Goal: Transaction & Acquisition: Purchase product/service

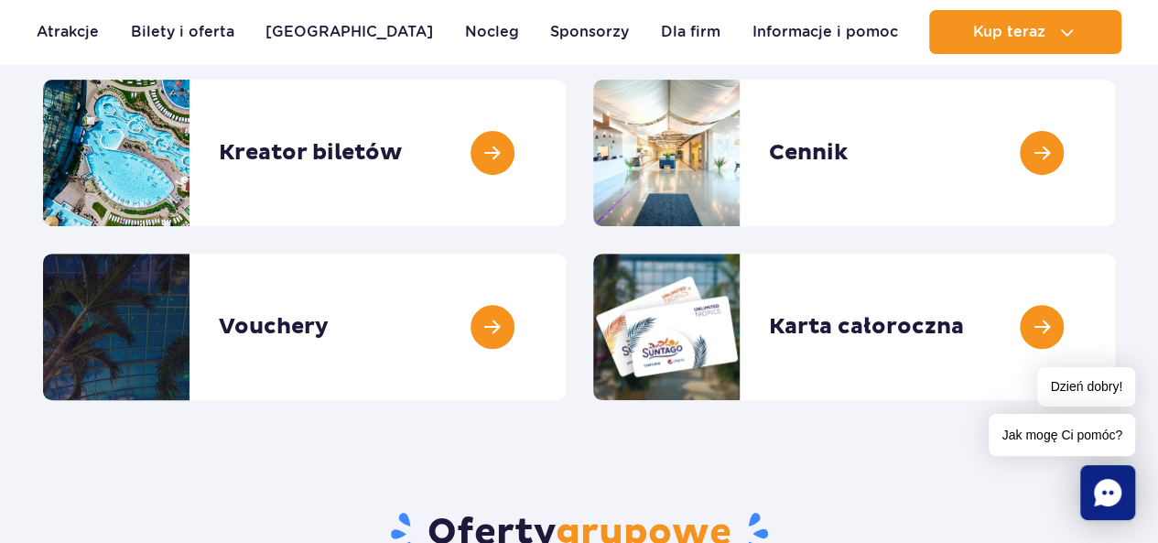
scroll to position [264, 0]
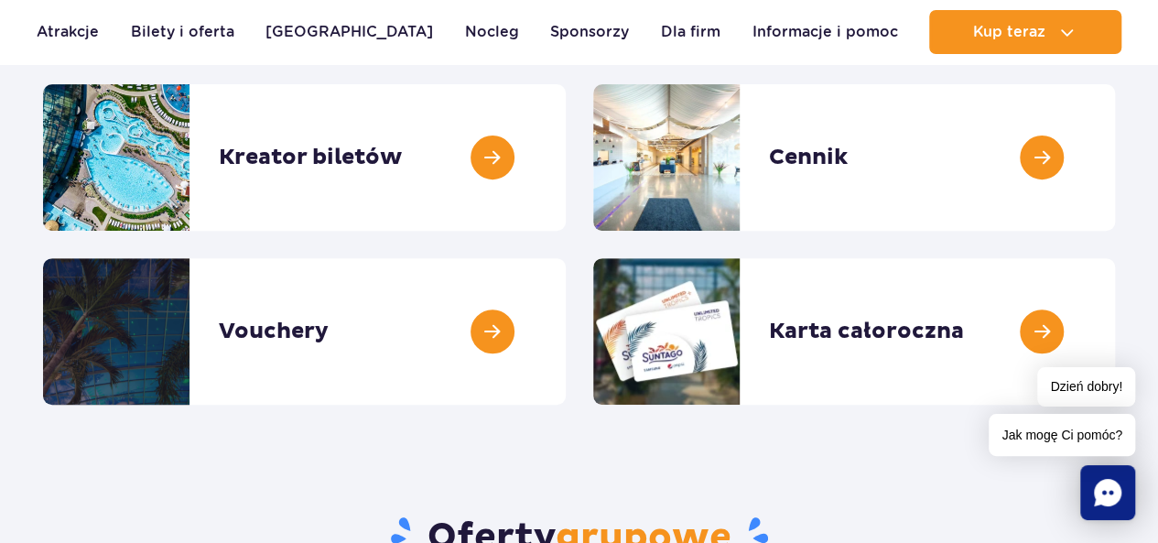
click at [1115, 158] on link at bounding box center [1115, 157] width 0 height 147
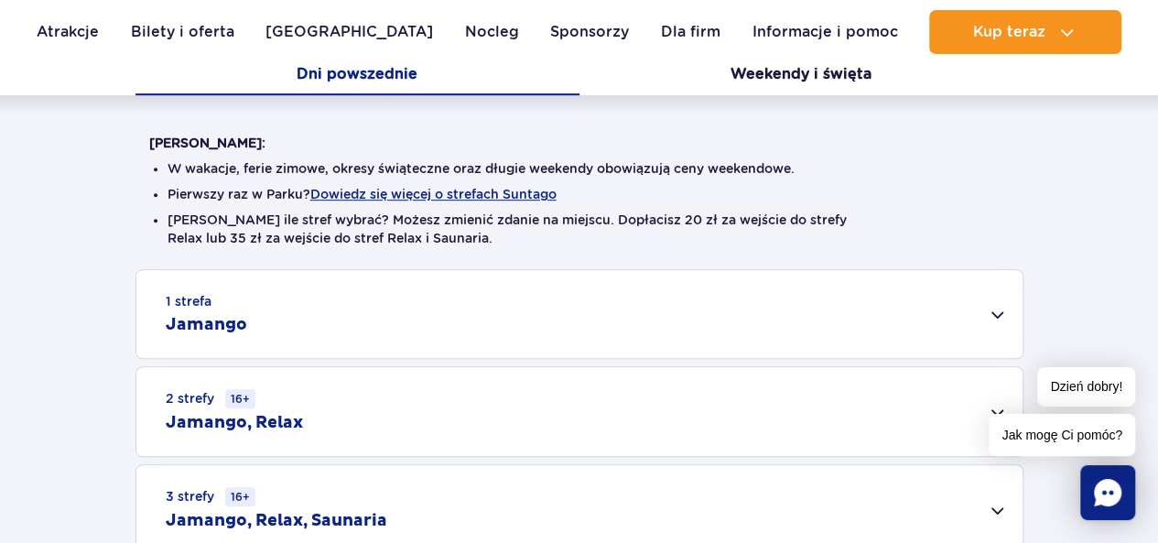
scroll to position [412, 0]
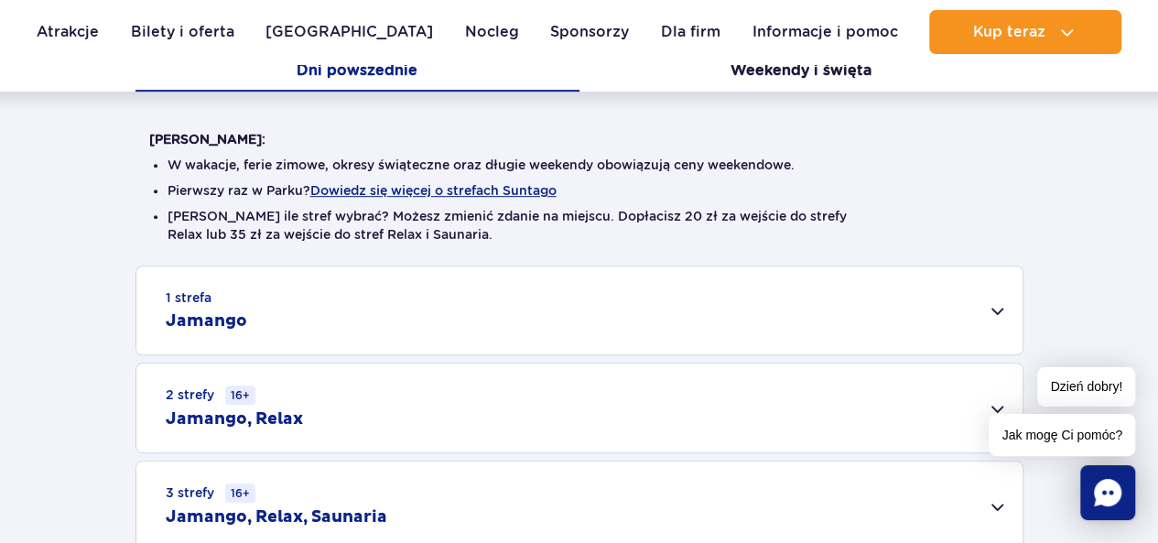
drag, startPoint x: 1171, startPoint y: 44, endPoint x: 1171, endPoint y: 103, distance: 58.6
click at [799, 71] on button "Weekendy i święta" at bounding box center [802, 72] width 444 height 38
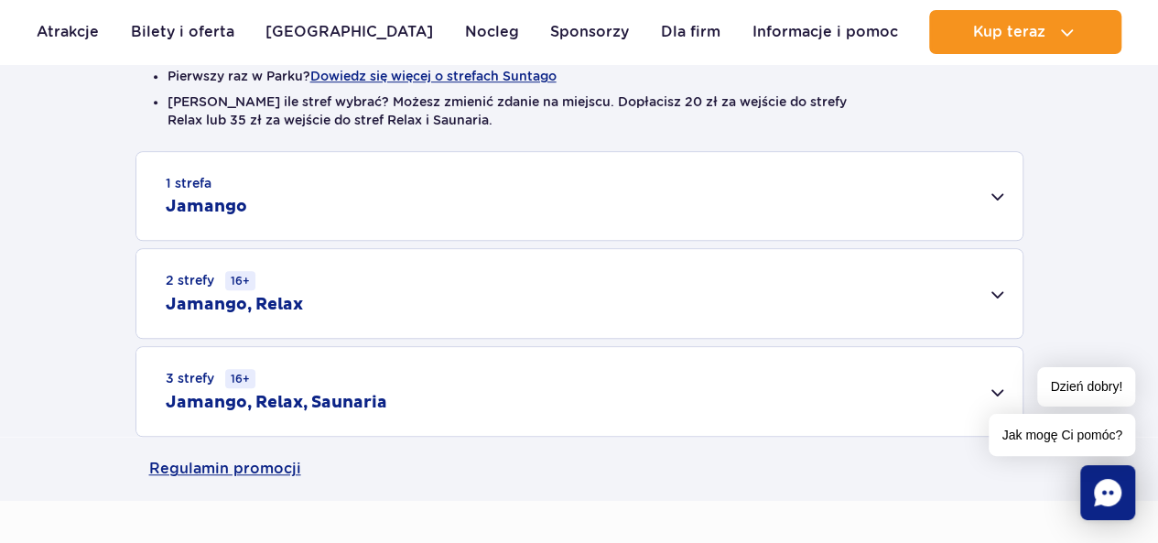
scroll to position [522, 0]
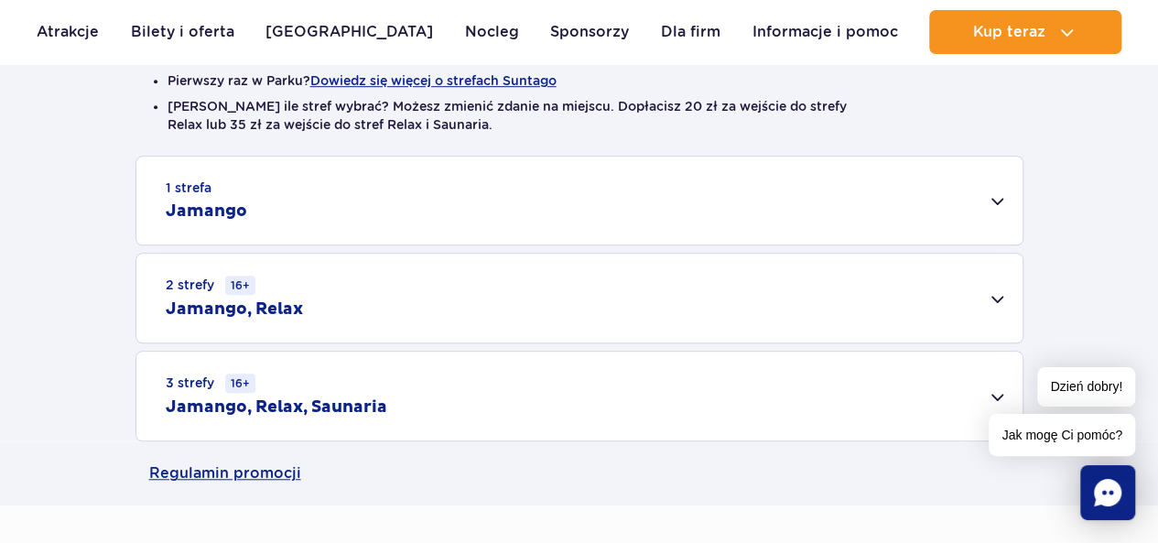
click at [998, 201] on div "1 strefa Jamango" at bounding box center [579, 201] width 886 height 88
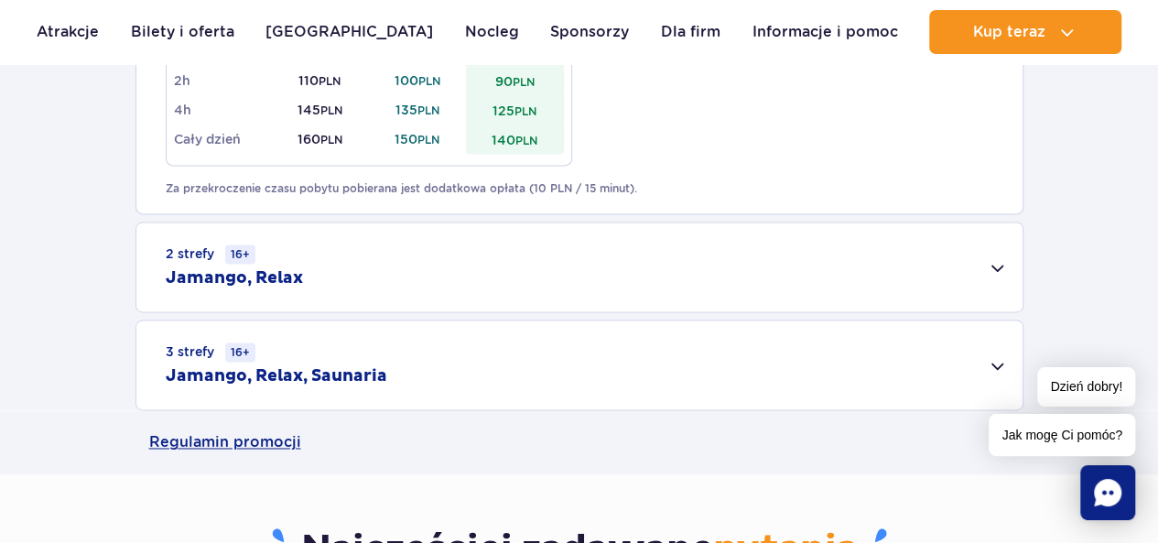
scroll to position [1249, 0]
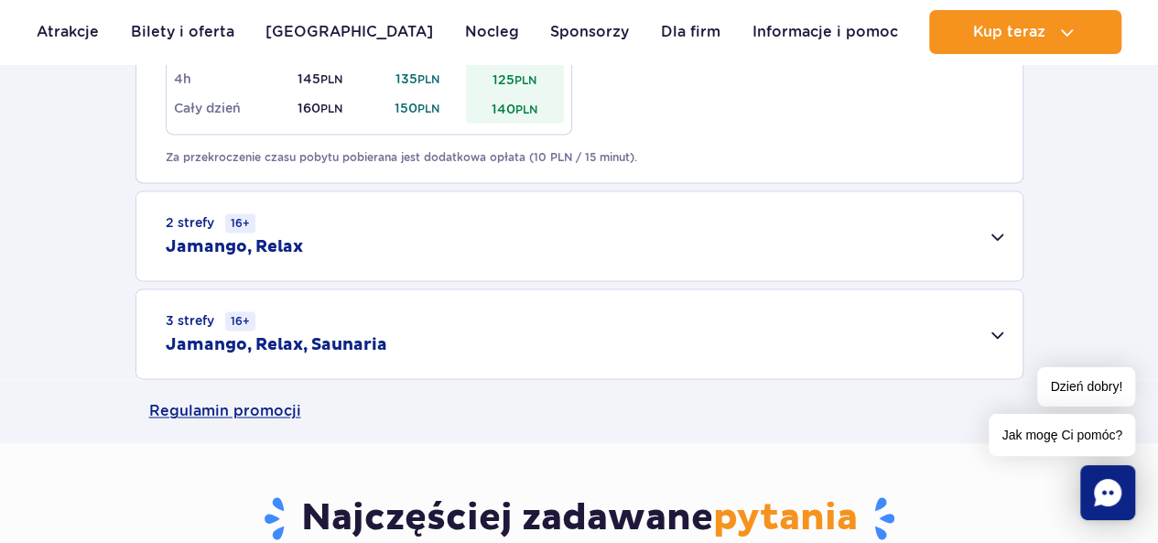
click at [1000, 235] on div "2 strefy 16+ Jamango, Relax" at bounding box center [579, 235] width 886 height 89
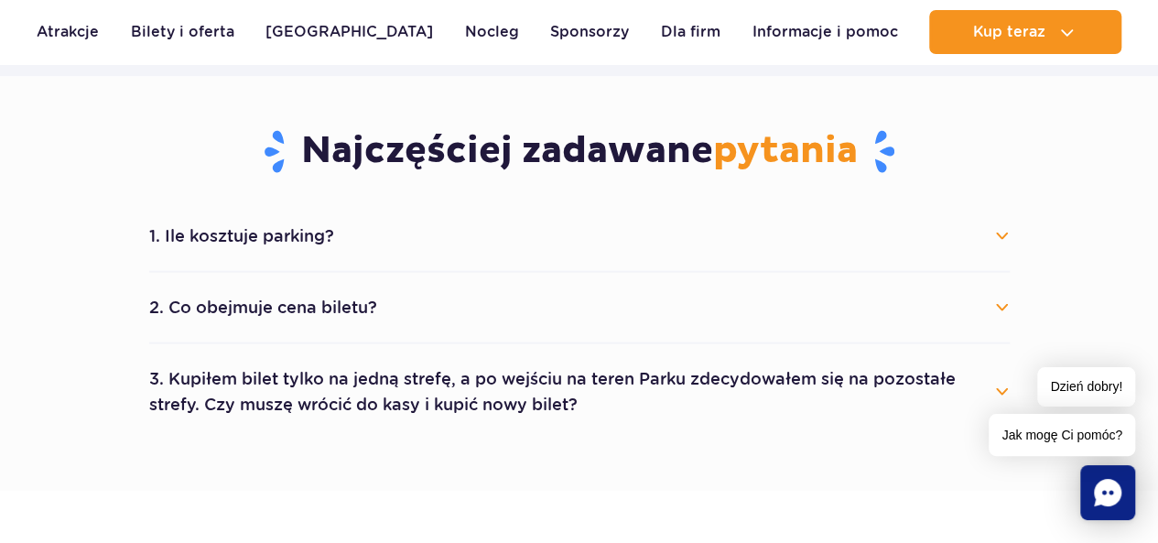
scroll to position [1921, 0]
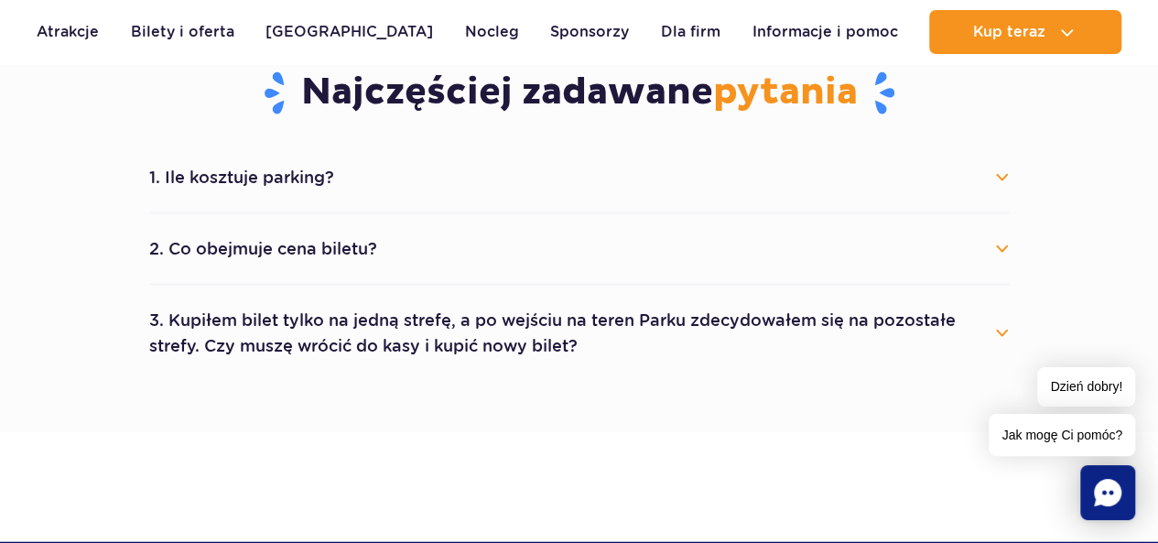
click at [998, 328] on button "3. Kupiłem bilet tylko na jedną strefę, a po wejściu na teren Parku zdecydowałe…" at bounding box center [579, 333] width 861 height 66
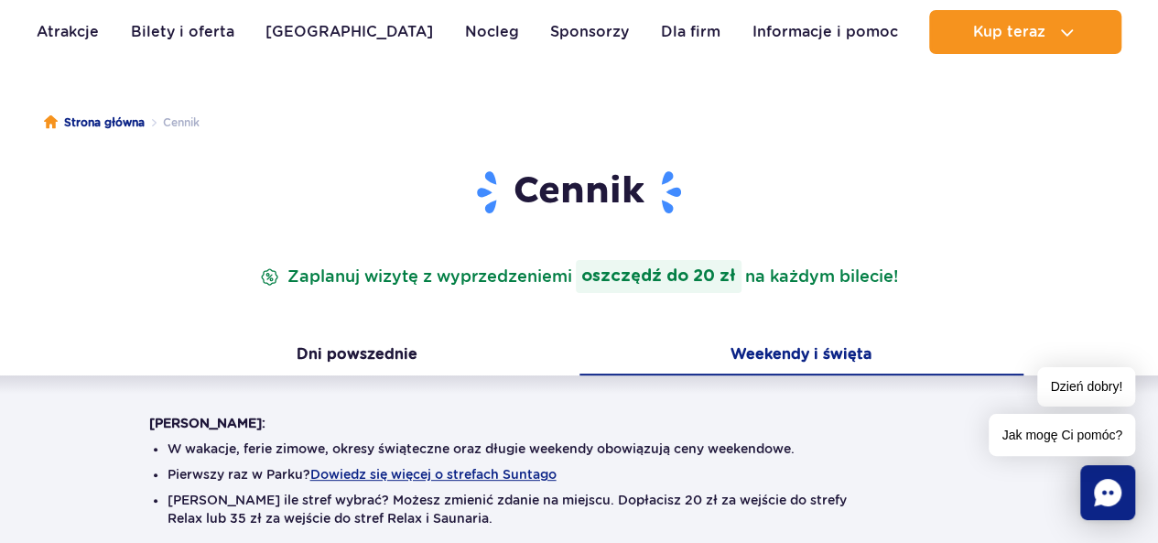
scroll to position [0, 0]
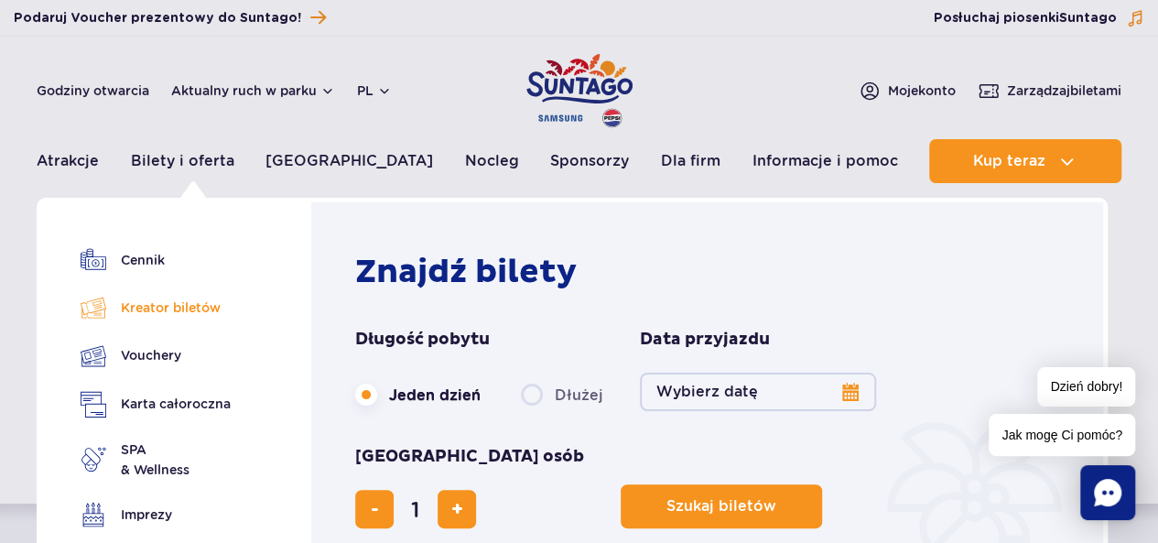
click at [166, 316] on link "Kreator biletów" at bounding box center [156, 308] width 150 height 26
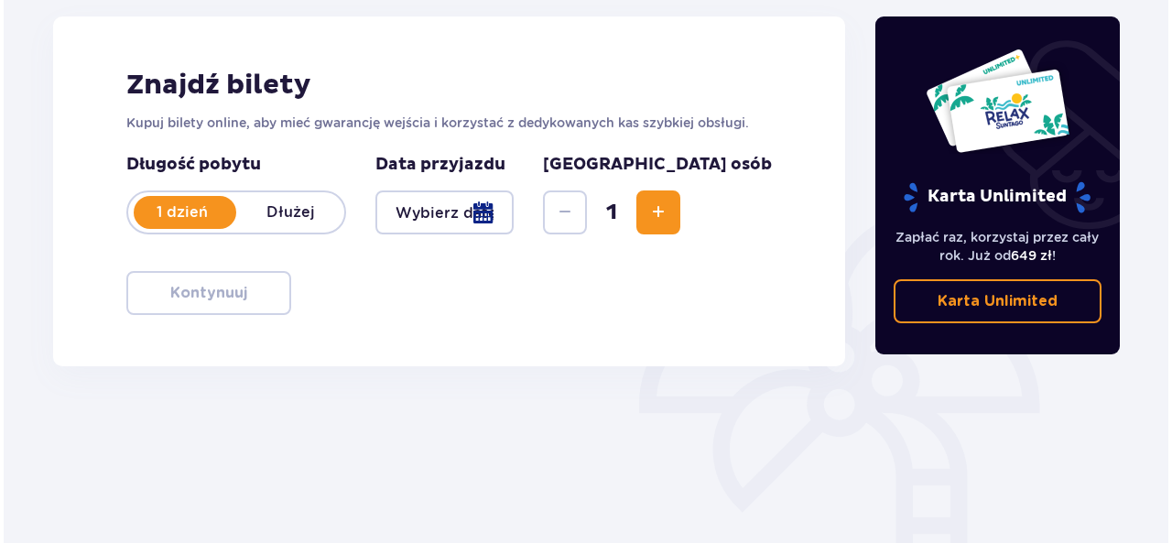
scroll to position [251, 0]
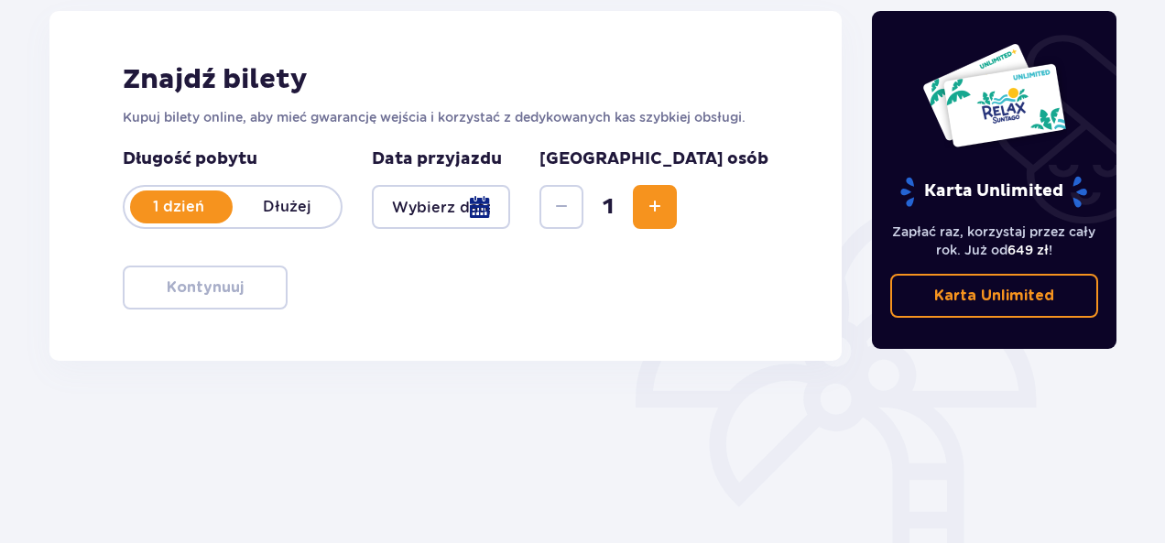
click at [510, 207] on div at bounding box center [441, 207] width 138 height 44
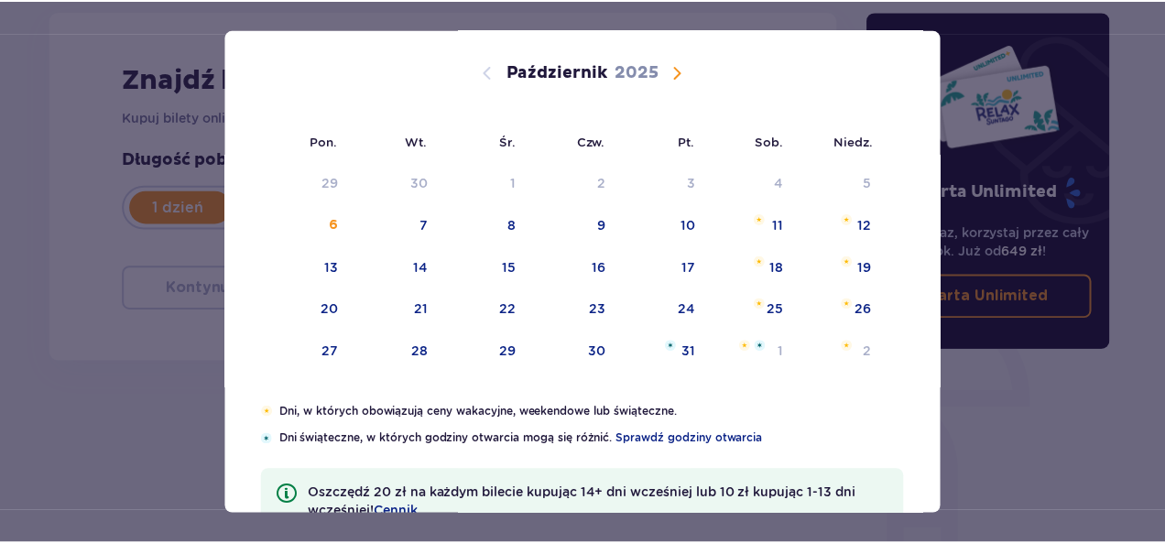
scroll to position [77, 0]
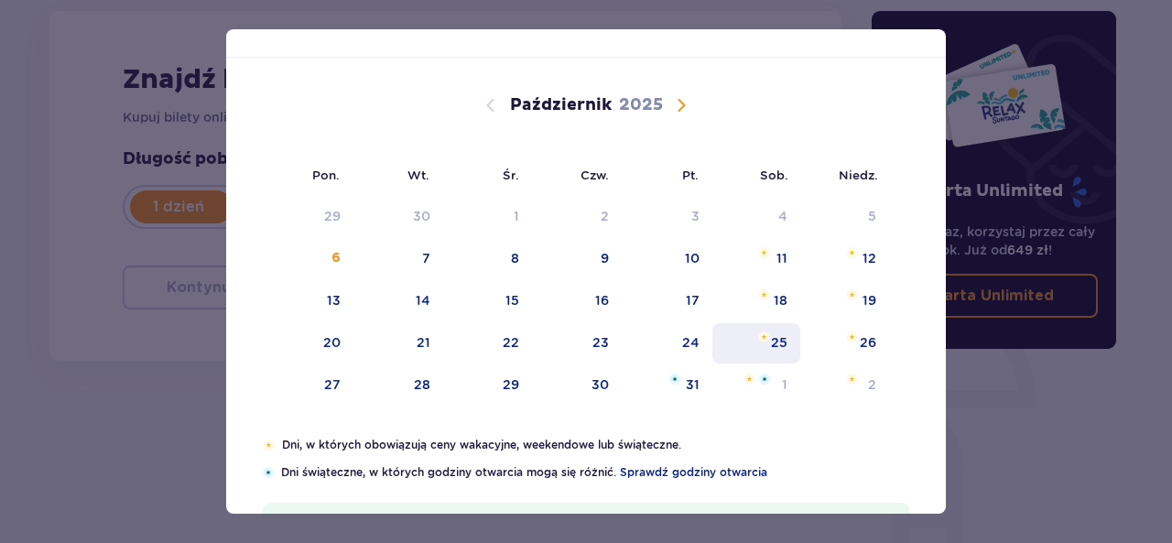
click at [774, 339] on div "25" at bounding box center [779, 342] width 16 height 18
type input "25.10.25"
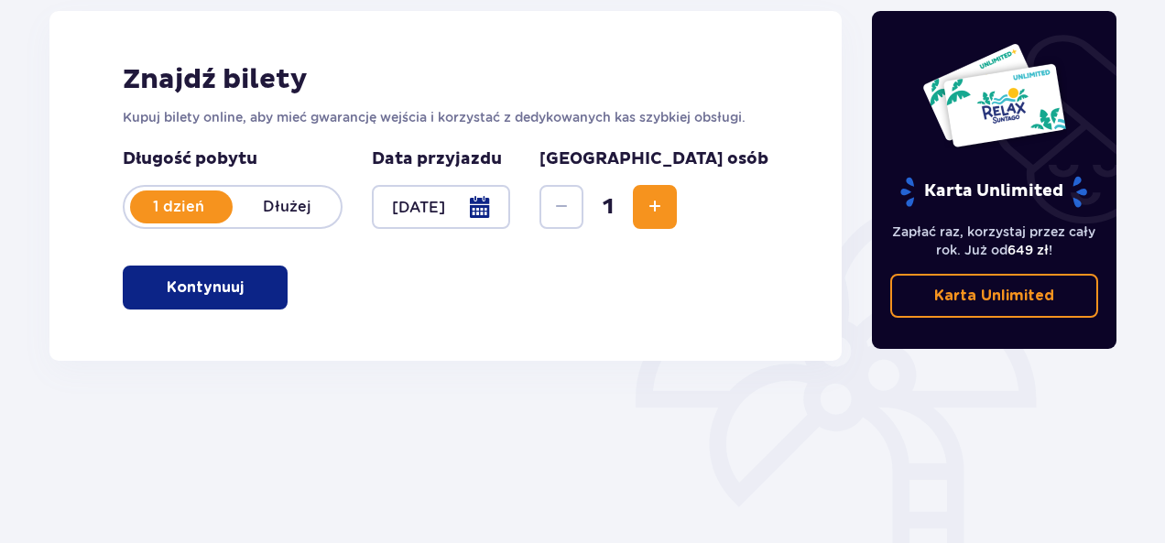
click at [666, 199] on span "Zwiększ" at bounding box center [655, 207] width 22 height 22
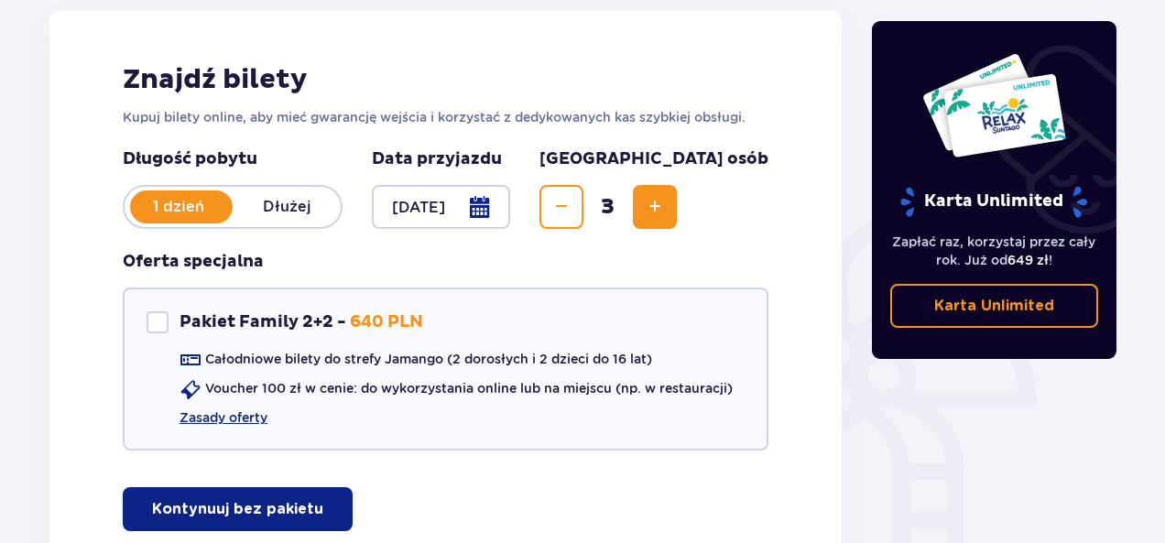
click at [666, 199] on span "Zwiększ" at bounding box center [655, 207] width 22 height 22
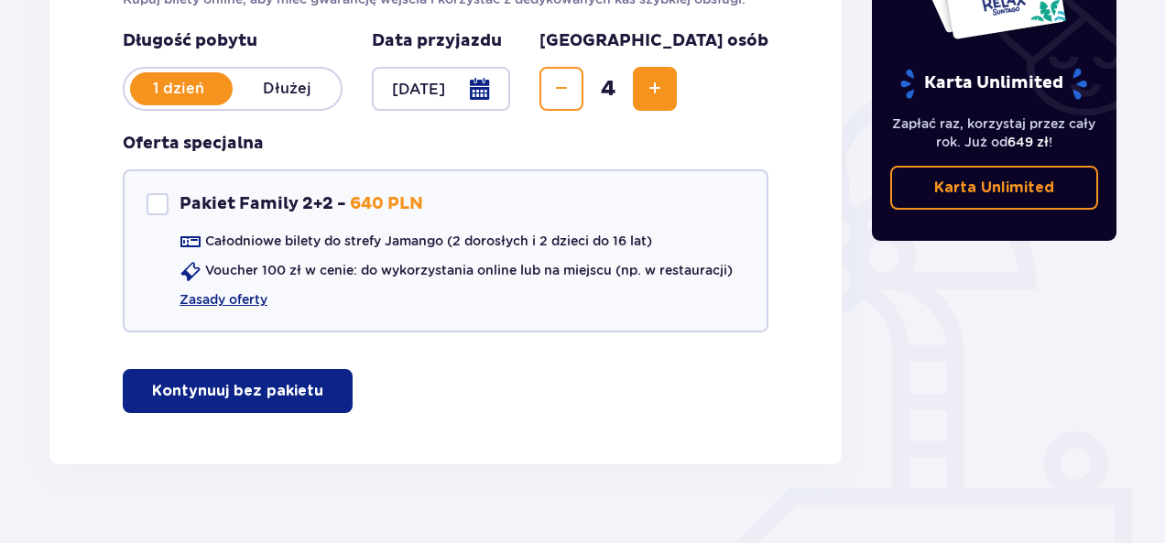
scroll to position [373, 0]
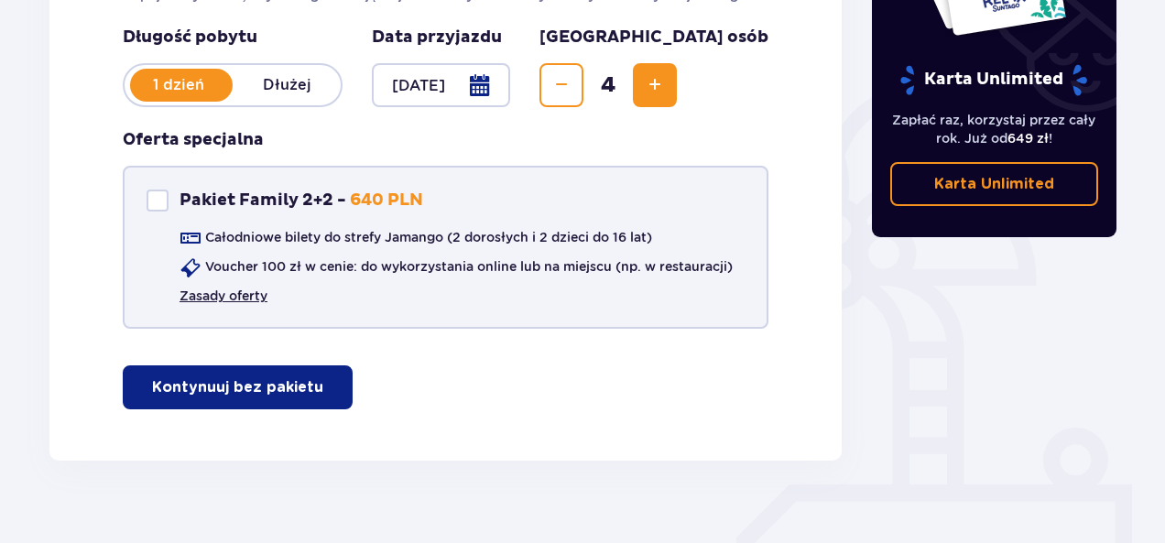
click at [237, 298] on link "Zasady oferty" at bounding box center [223, 296] width 88 height 18
click at [156, 202] on div "Pakiet Family 2+2" at bounding box center [158, 201] width 22 height 22
checkbox input "true"
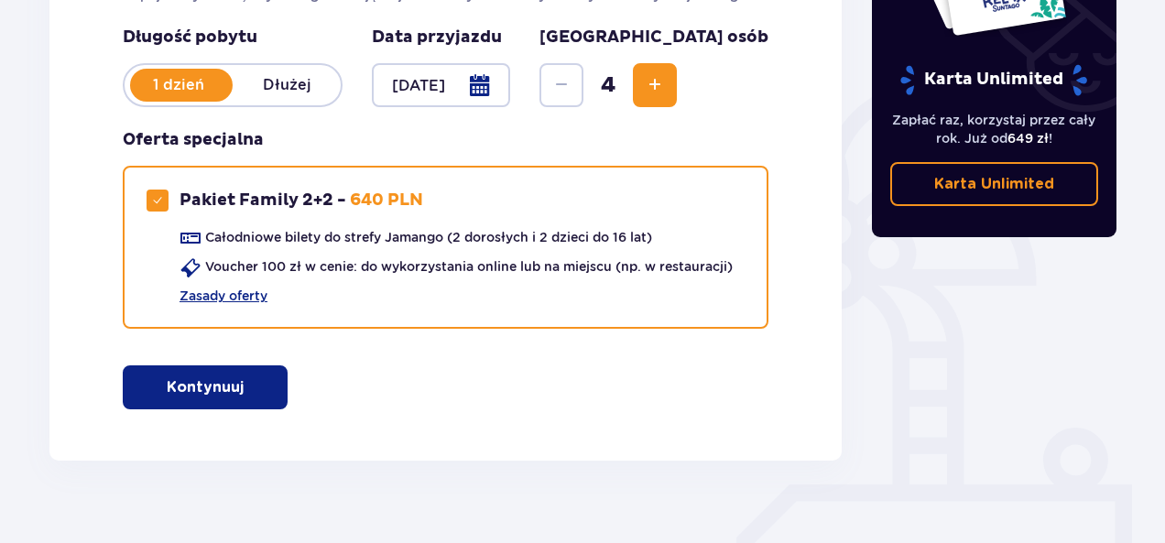
click at [205, 385] on p "Kontynuuj" at bounding box center [205, 387] width 77 height 20
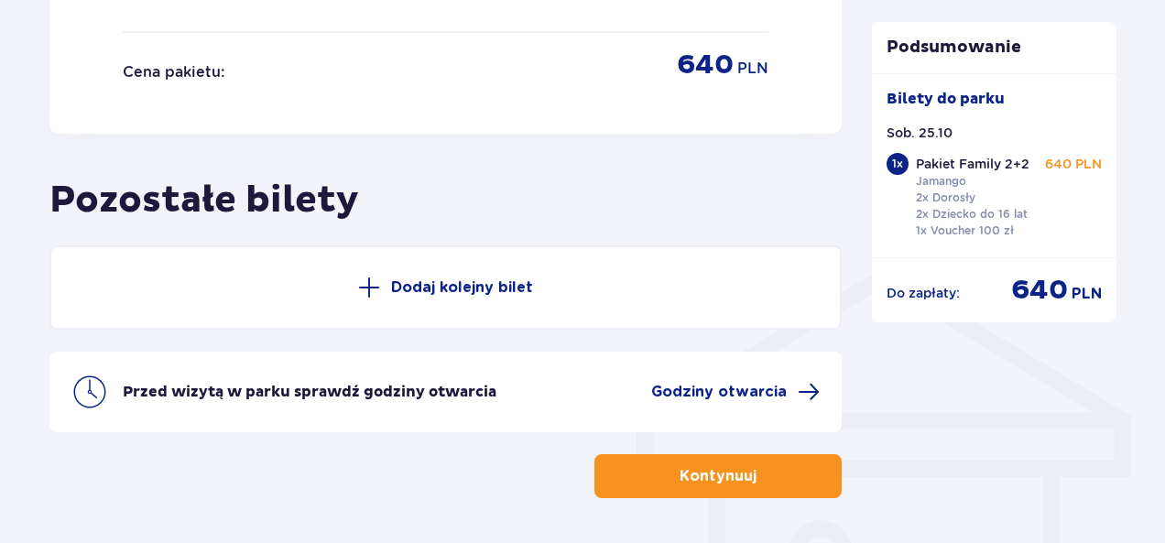
scroll to position [1247, 0]
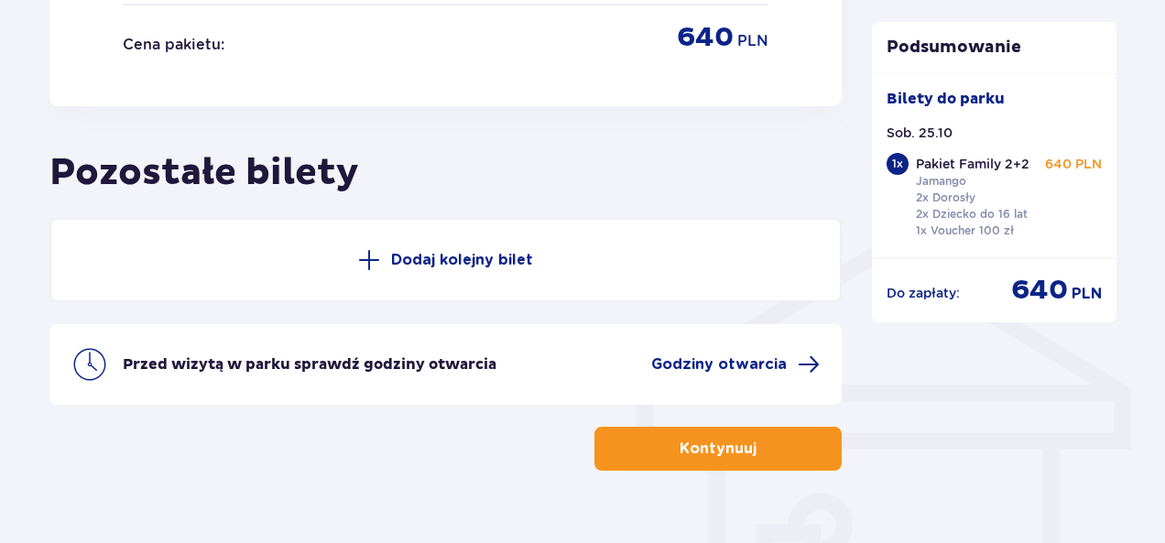
drag, startPoint x: 1164, startPoint y: 436, endPoint x: 1169, endPoint y: 296, distance: 140.2
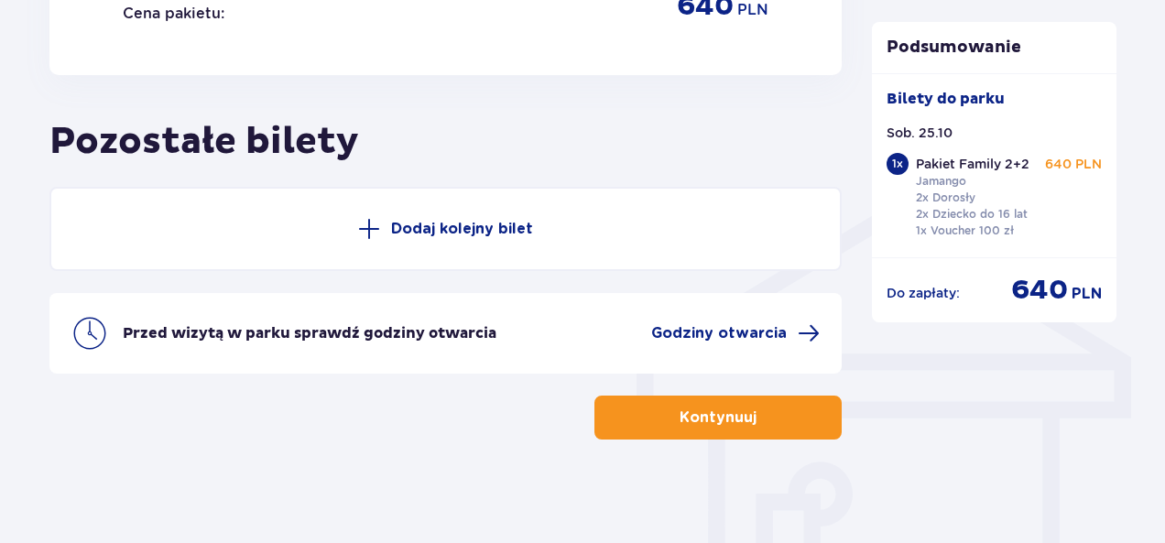
scroll to position [1284, 0]
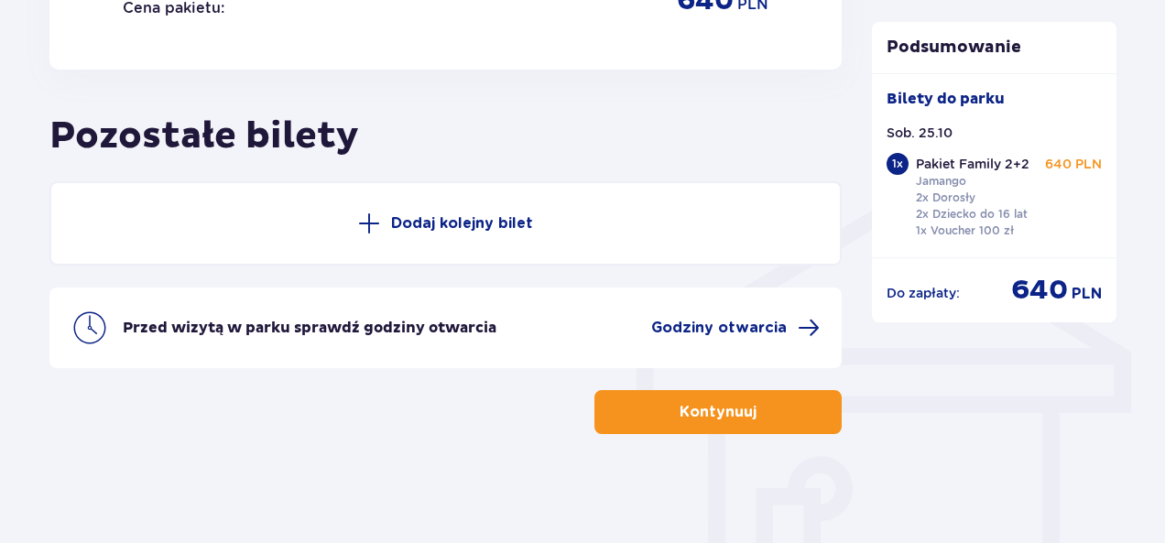
click at [738, 418] on p "Kontynuuj" at bounding box center [717, 412] width 77 height 20
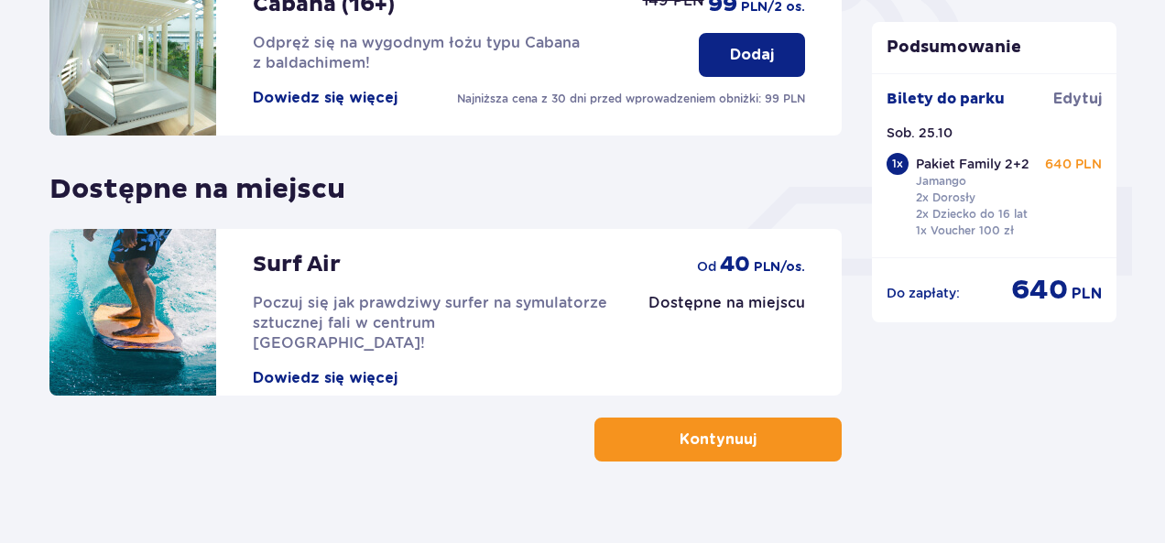
scroll to position [698, 0]
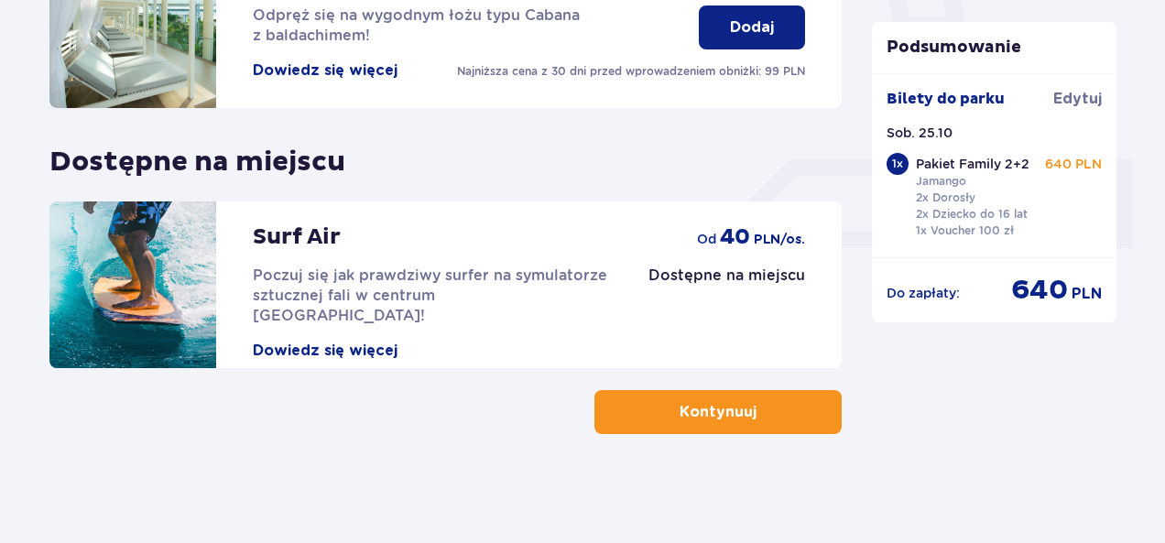
click at [797, 407] on button "Kontynuuj" at bounding box center [717, 412] width 247 height 44
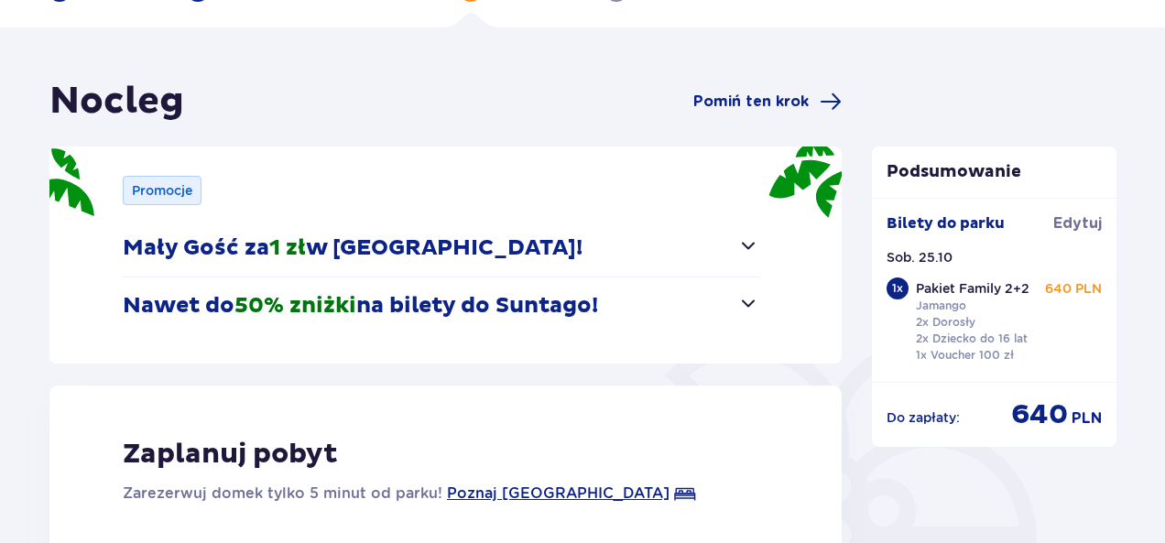
scroll to position [123, 0]
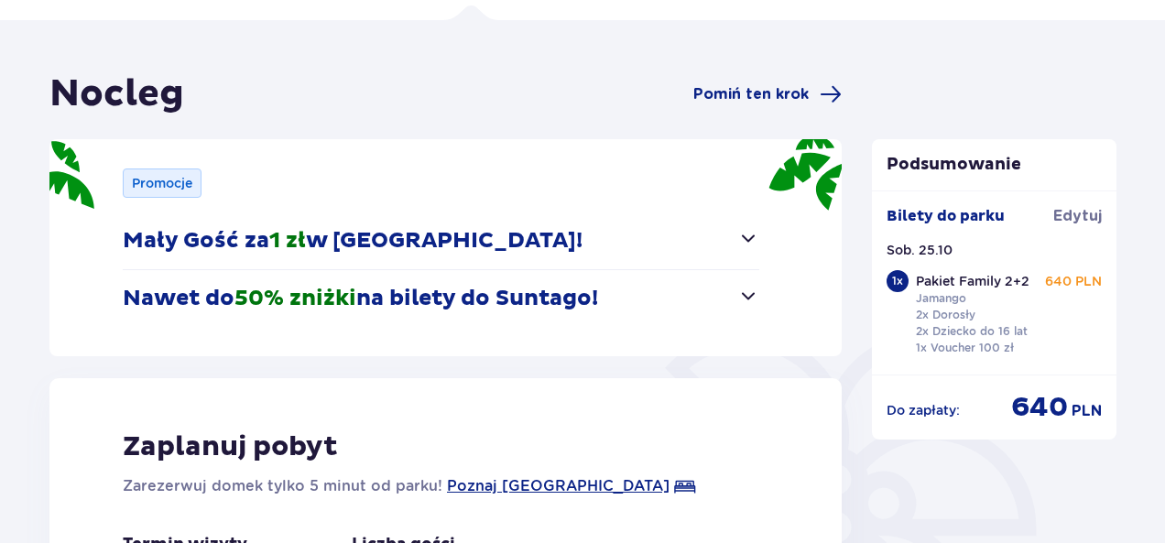
click at [745, 242] on span "button" at bounding box center [748, 238] width 22 height 22
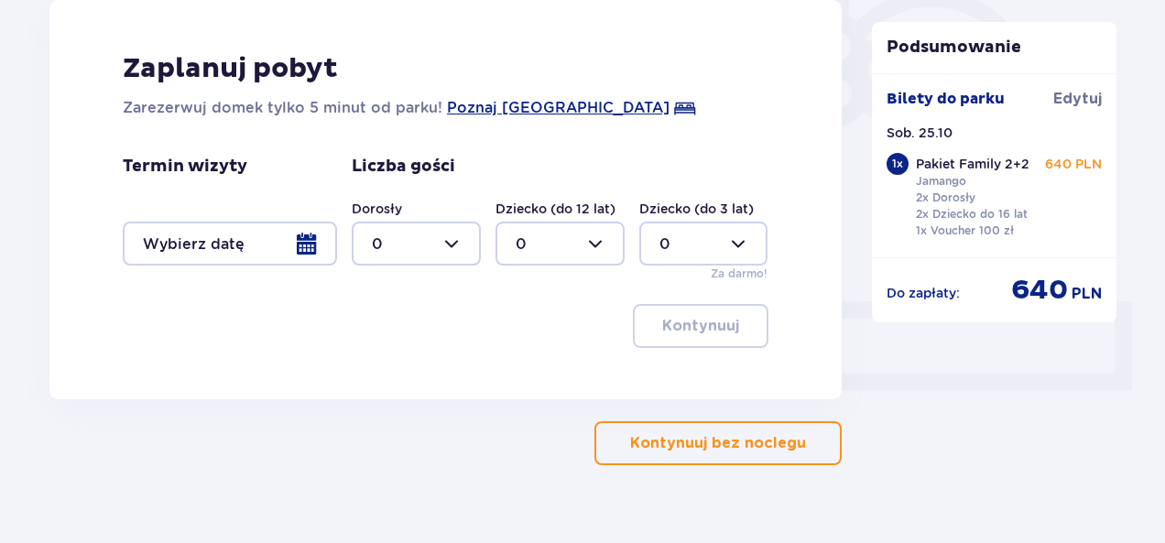
scroll to position [586, 0]
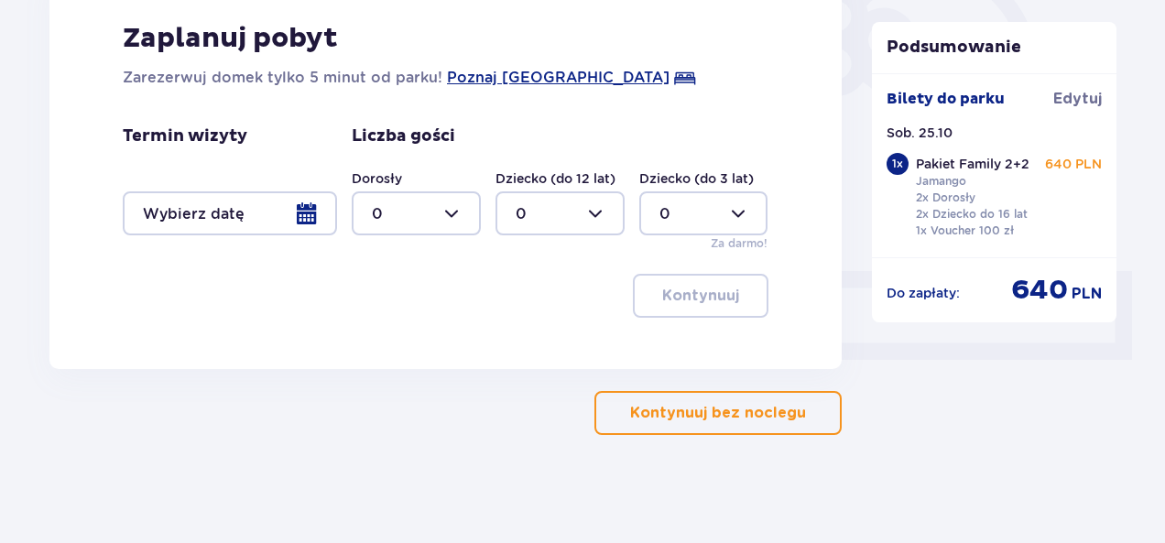
click at [758, 411] on p "Kontynuuj bez noclegu" at bounding box center [718, 413] width 176 height 20
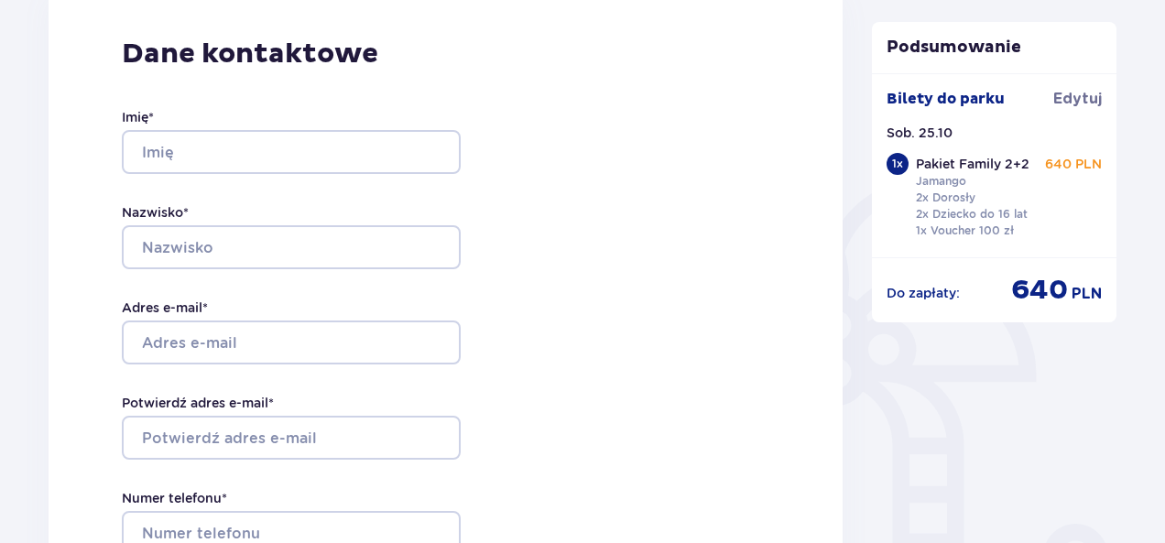
scroll to position [289, 0]
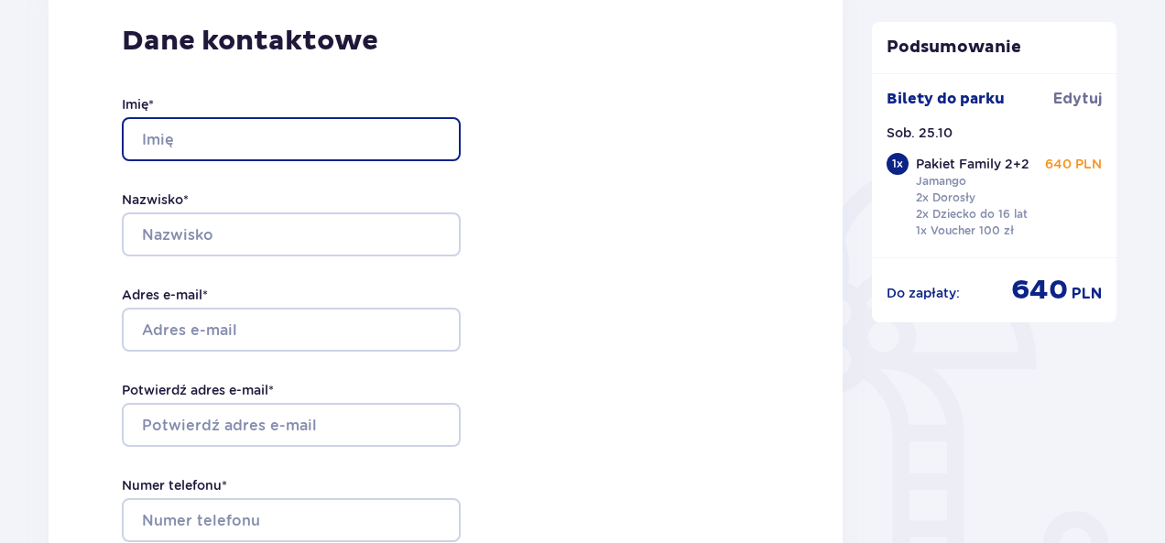
click at [264, 139] on input "Imię *" at bounding box center [291, 139] width 339 height 44
type input "tomasz"
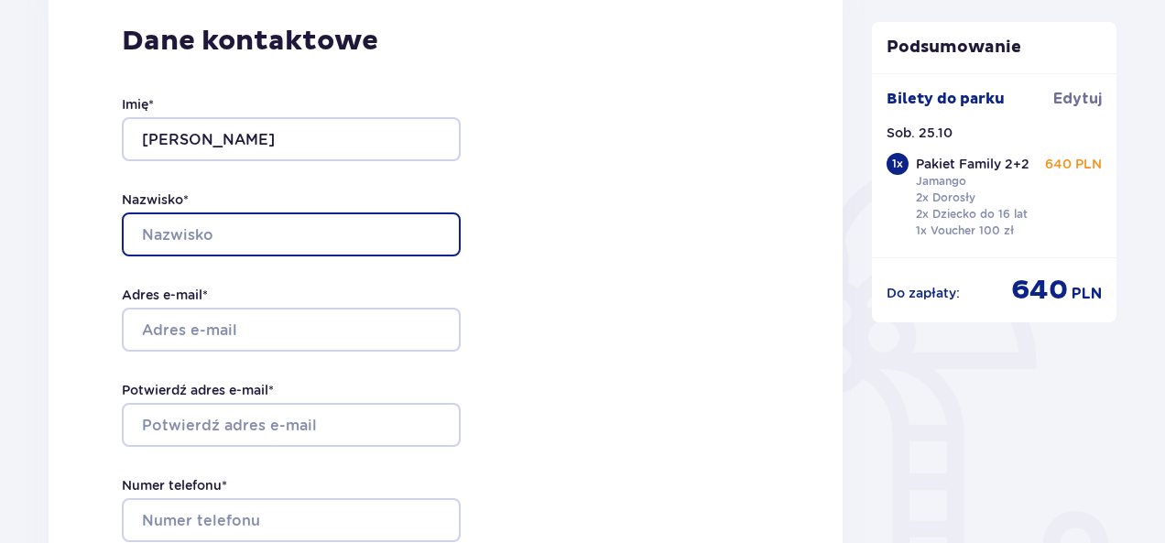
click at [256, 239] on input "Nazwisko *" at bounding box center [291, 234] width 339 height 44
type input "kwietniewski"
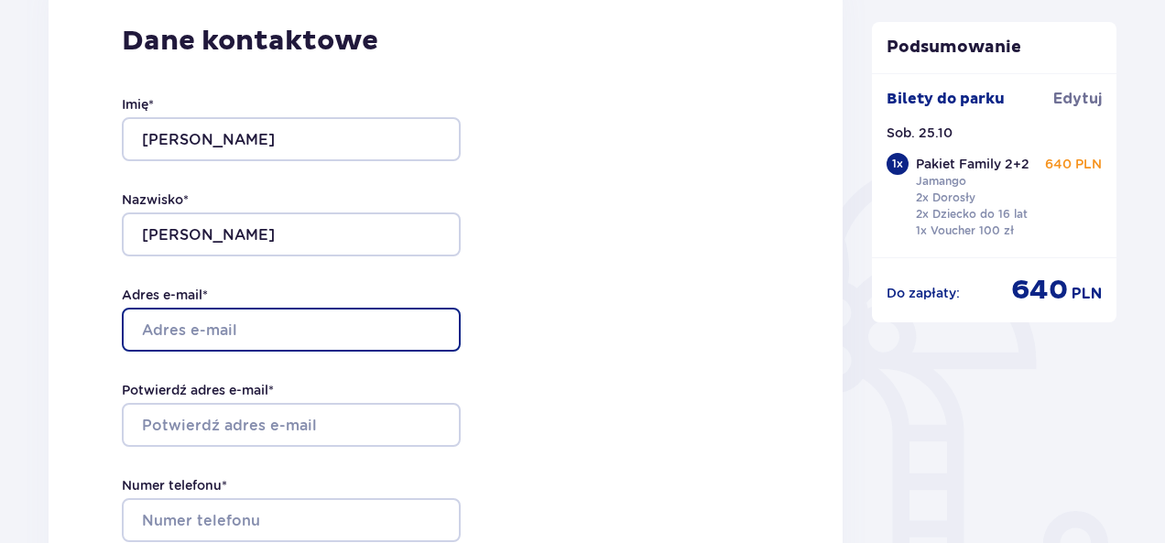
click at [260, 318] on input "Adres e-mail *" at bounding box center [291, 330] width 339 height 44
type input "[EMAIL_ADDRESS][DOMAIN_NAME]"
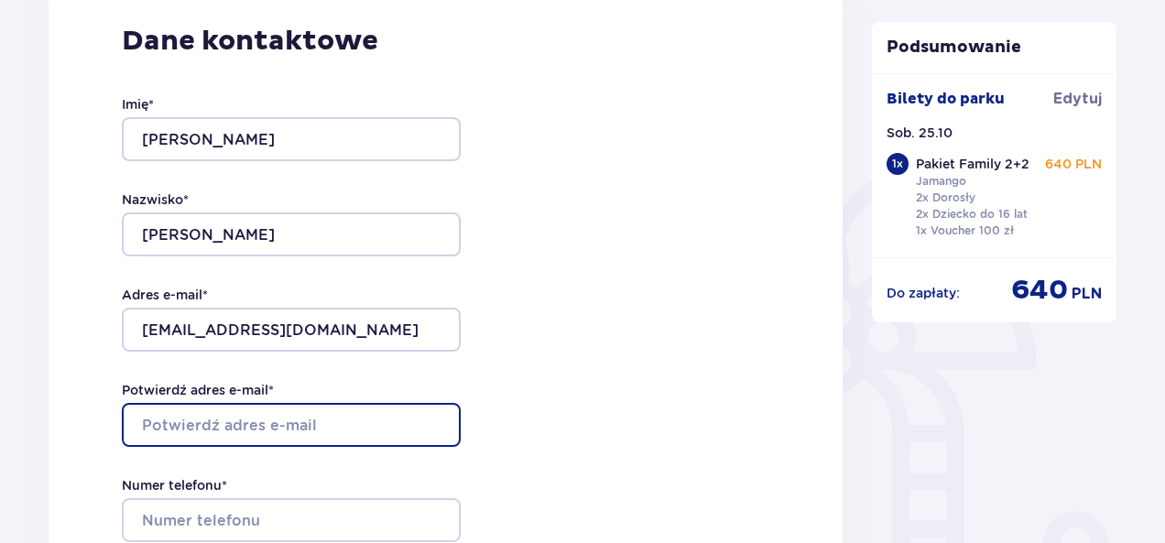
click at [251, 424] on input "Potwierdź adres e-mail *" at bounding box center [291, 425] width 339 height 44
type input "[EMAIL_ADDRESS][DOMAIN_NAME]"
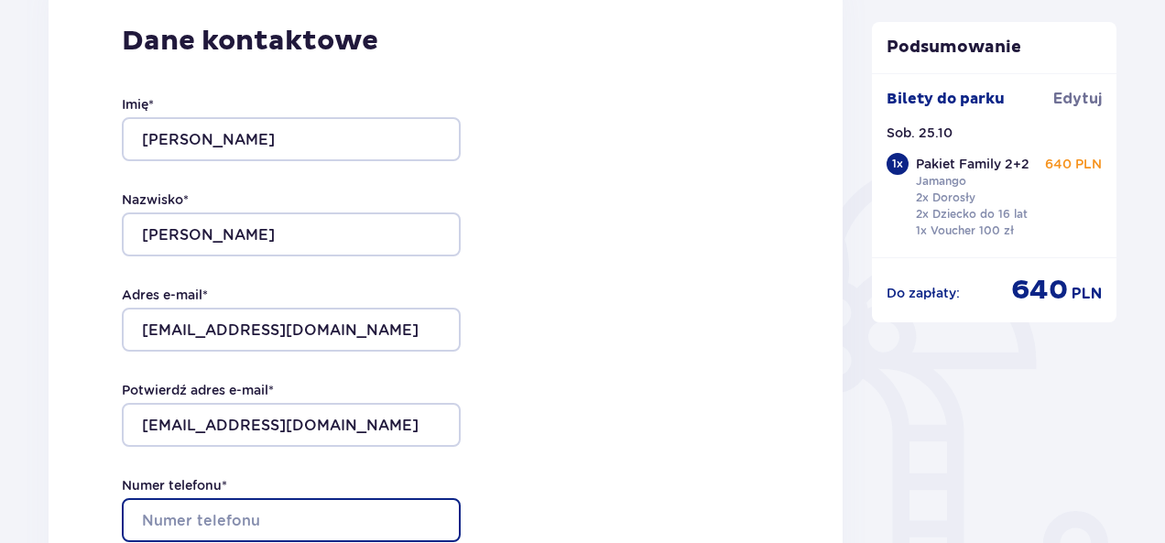
click at [271, 521] on input "Numer telefonu *" at bounding box center [291, 520] width 339 height 44
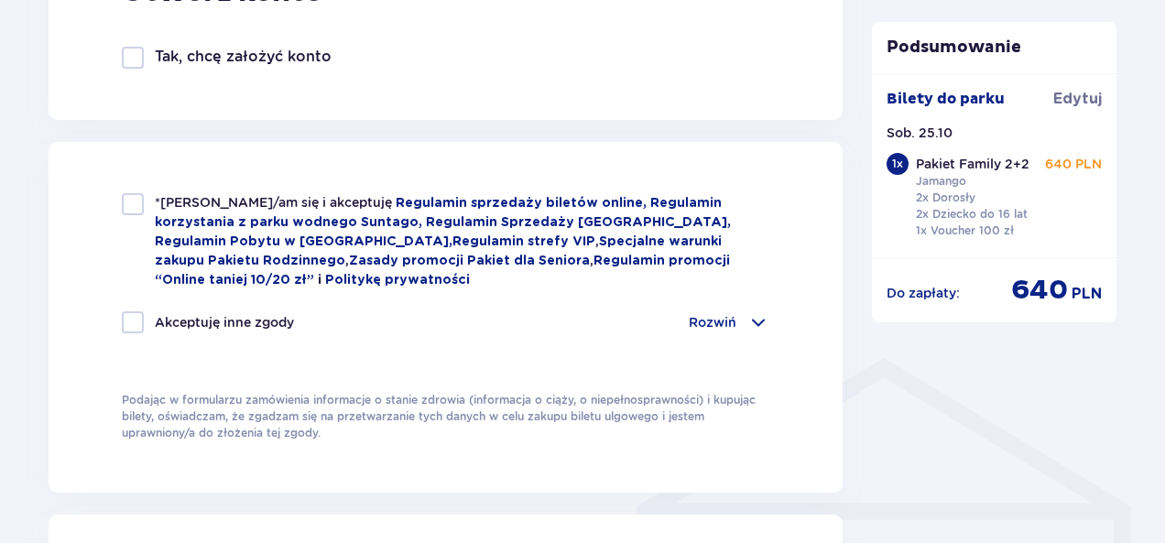
scroll to position [1132, 0]
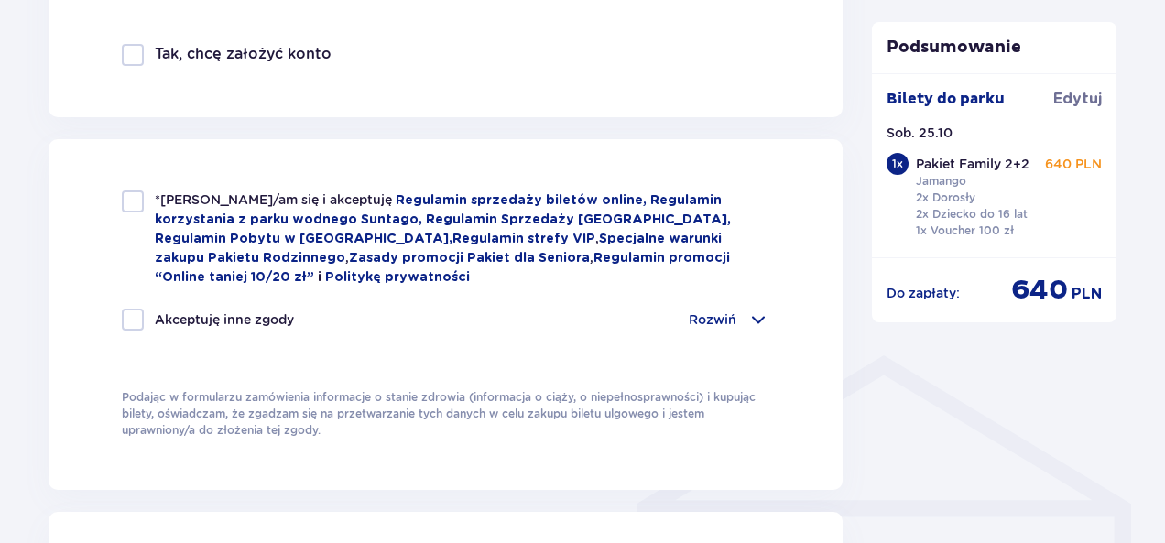
type input "601970271"
click at [137, 200] on div at bounding box center [133, 201] width 22 height 22
checkbox input "true"
click at [753, 320] on span at bounding box center [758, 320] width 22 height 22
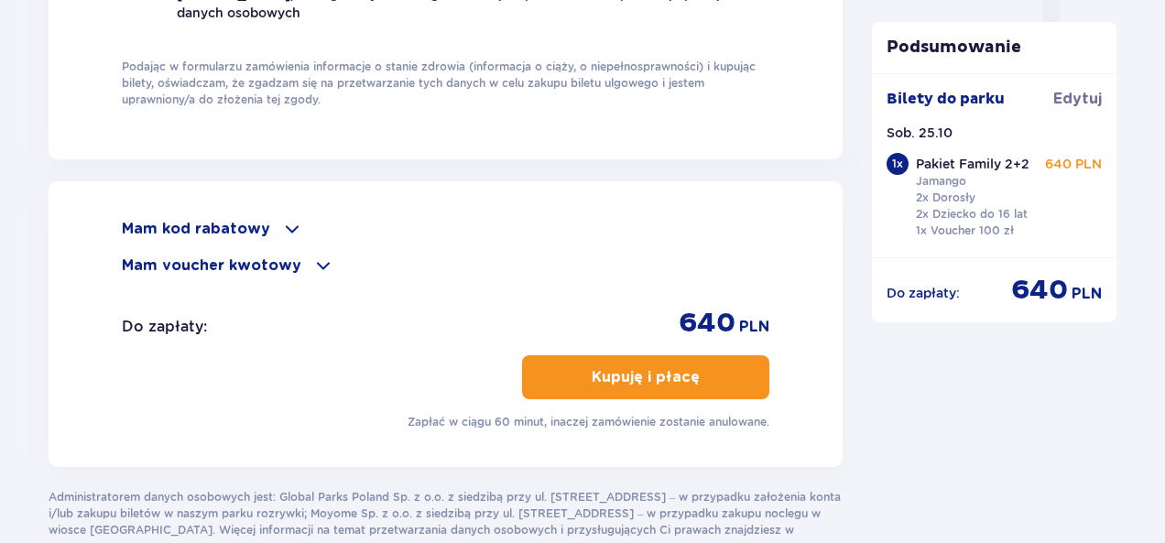
scroll to position [1954, 0]
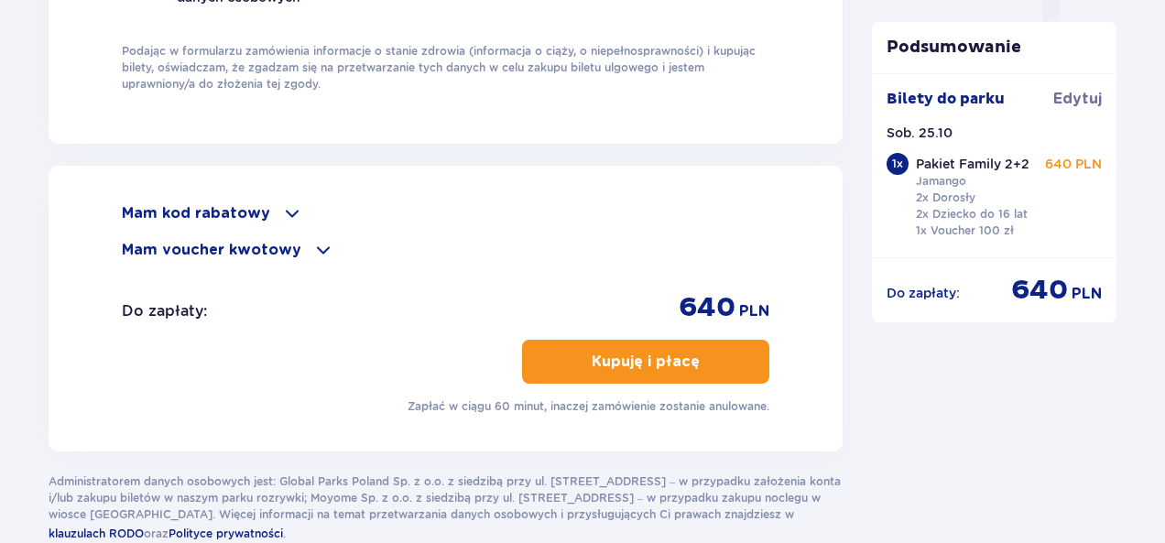
click at [678, 353] on p "Kupuję i płacę" at bounding box center [646, 362] width 108 height 20
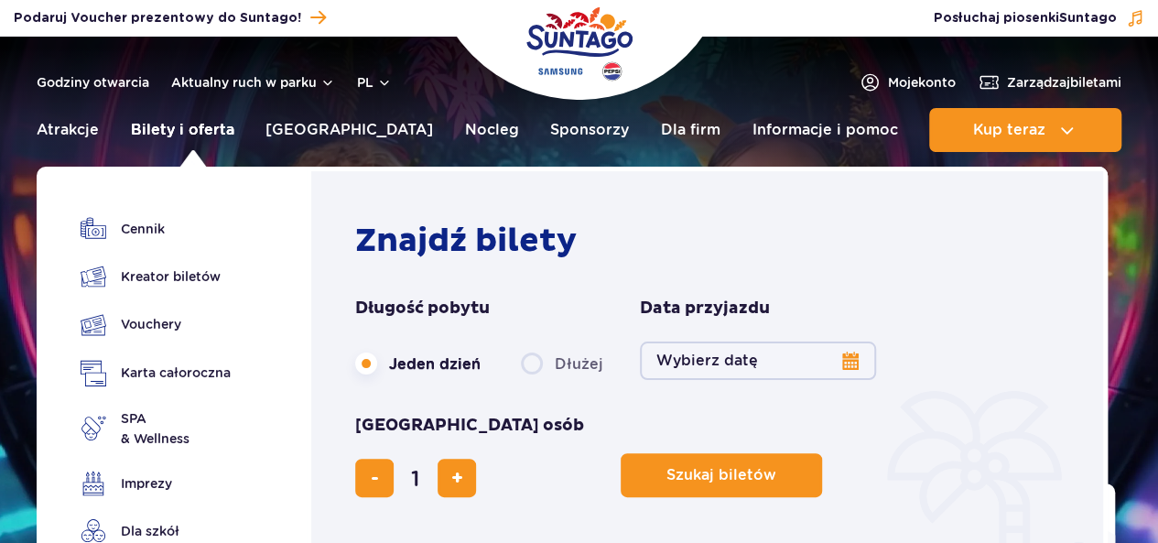
click at [184, 132] on link "Bilety i oferta" at bounding box center [182, 130] width 103 height 44
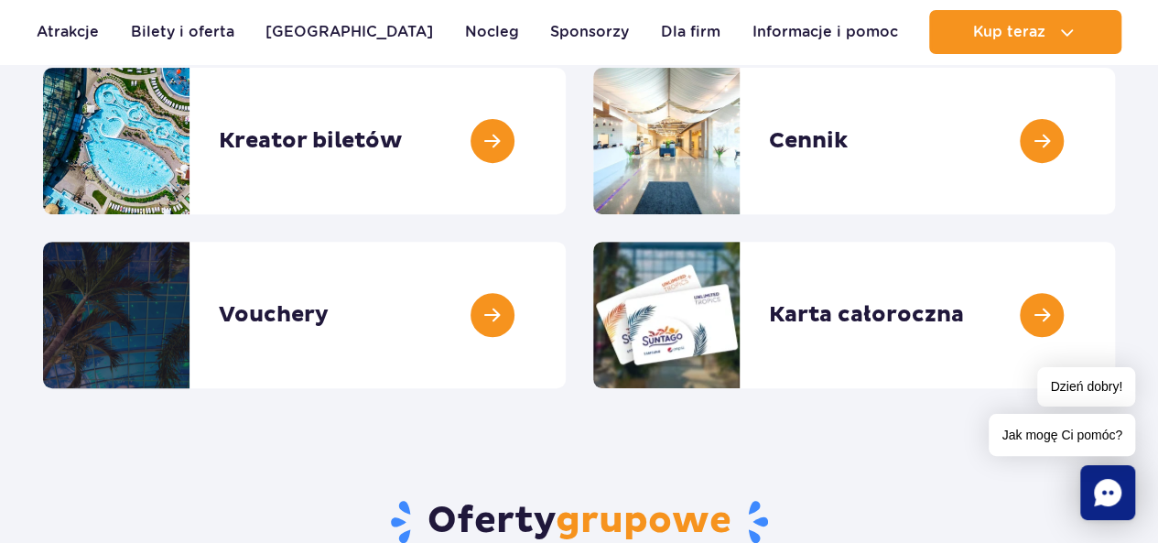
scroll to position [272, 0]
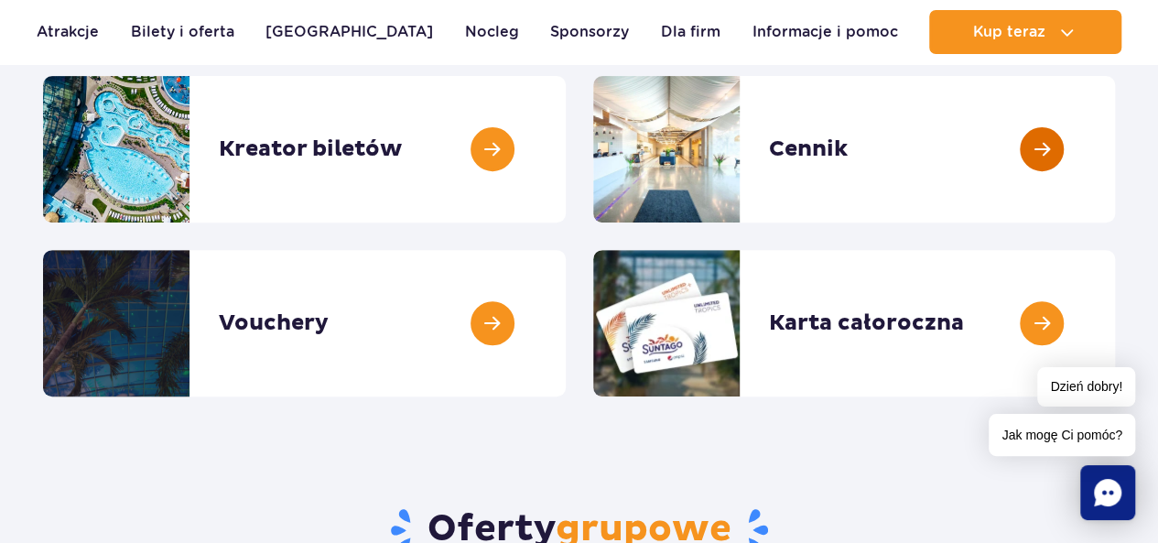
click at [1115, 154] on link at bounding box center [1115, 149] width 0 height 147
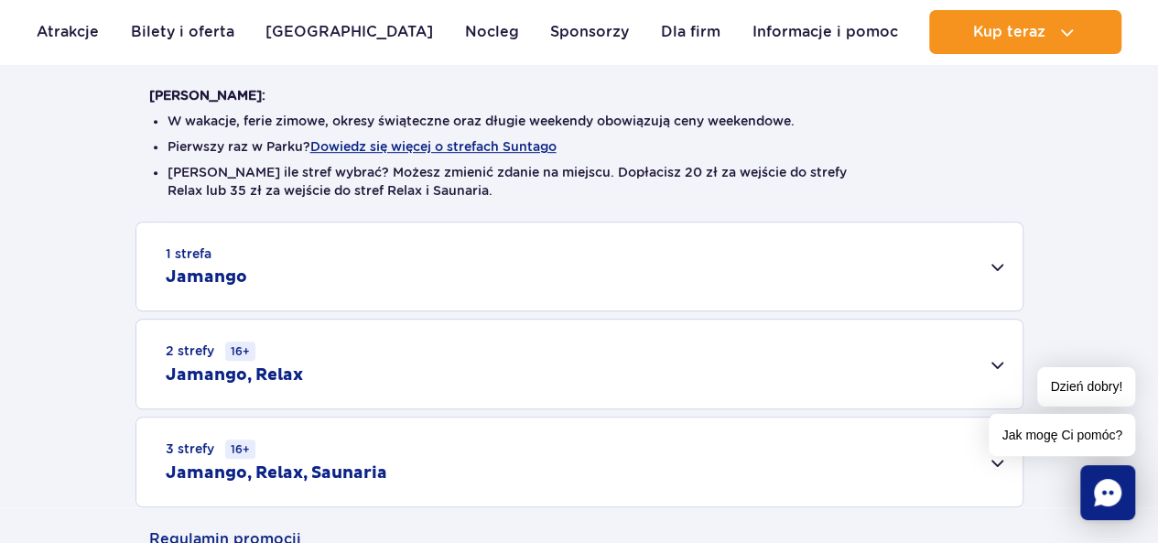
click at [996, 266] on div "1 strefa Jamango" at bounding box center [579, 267] width 886 height 88
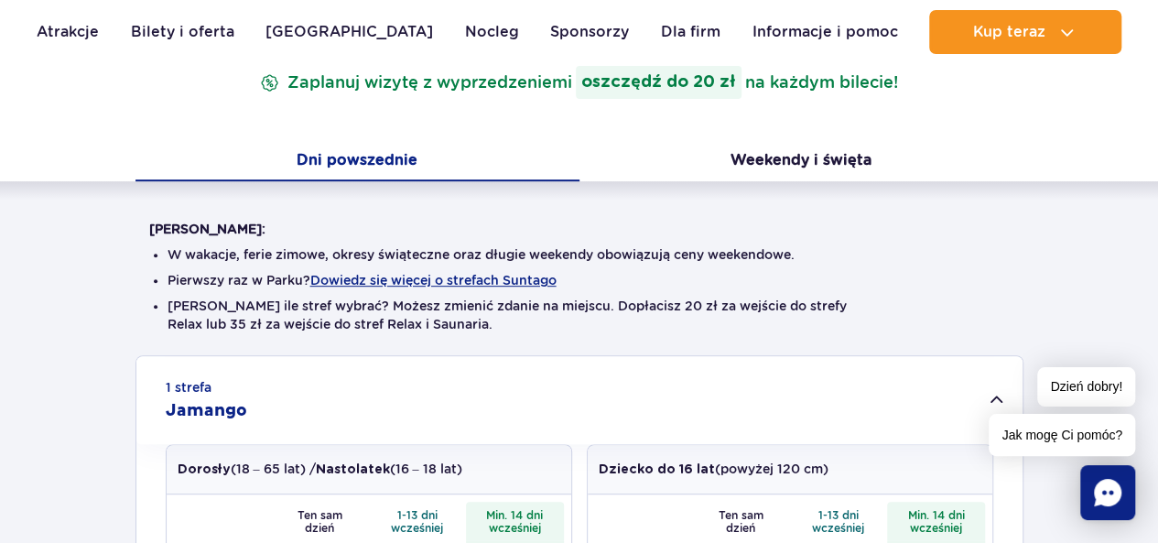
scroll to position [338, 0]
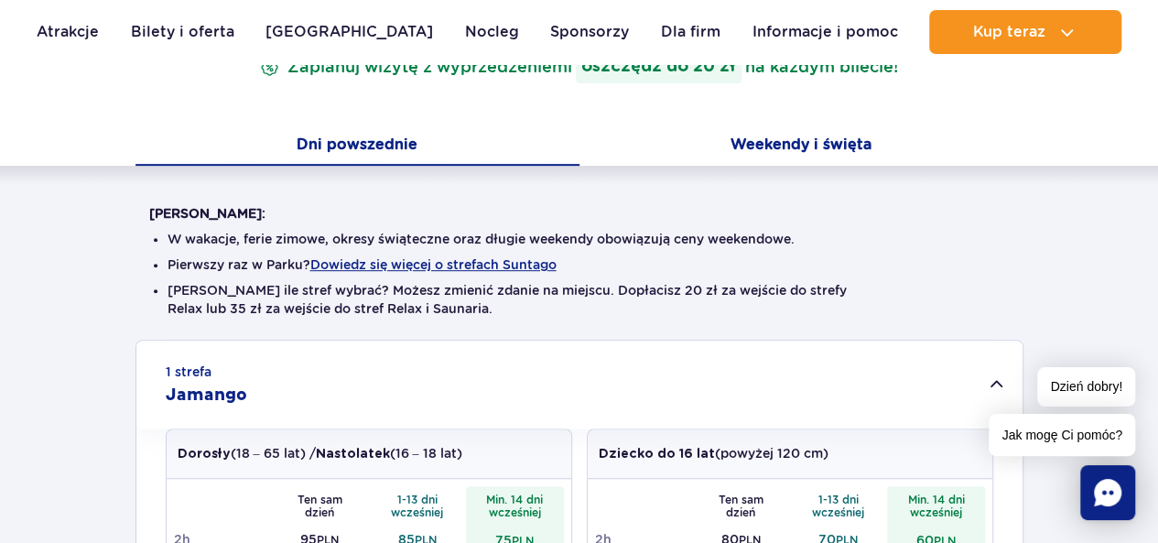
click at [785, 151] on button "Weekendy i święta" at bounding box center [802, 146] width 444 height 38
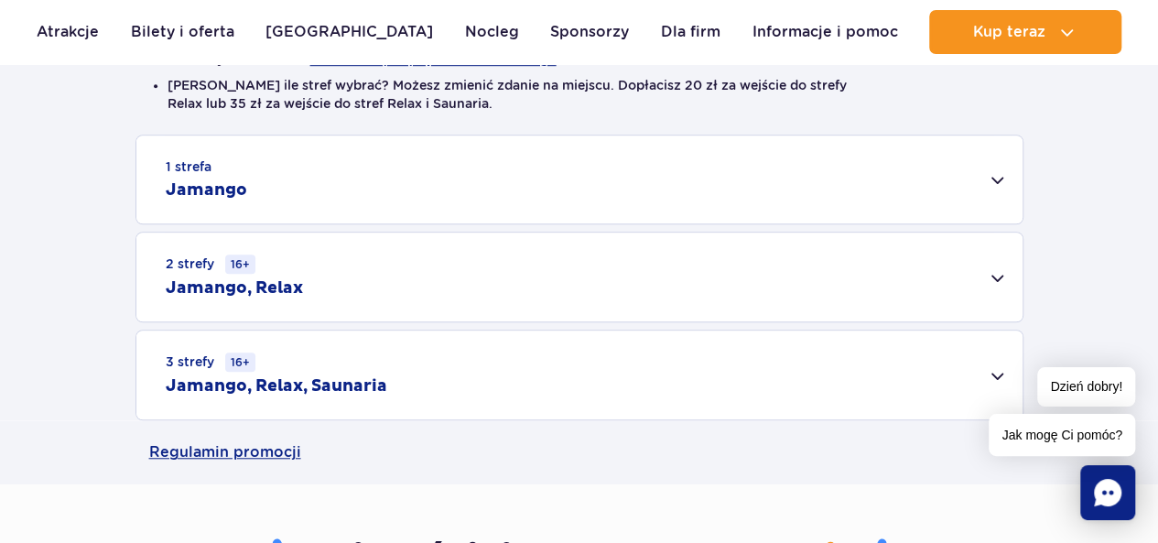
scroll to position [548, 0]
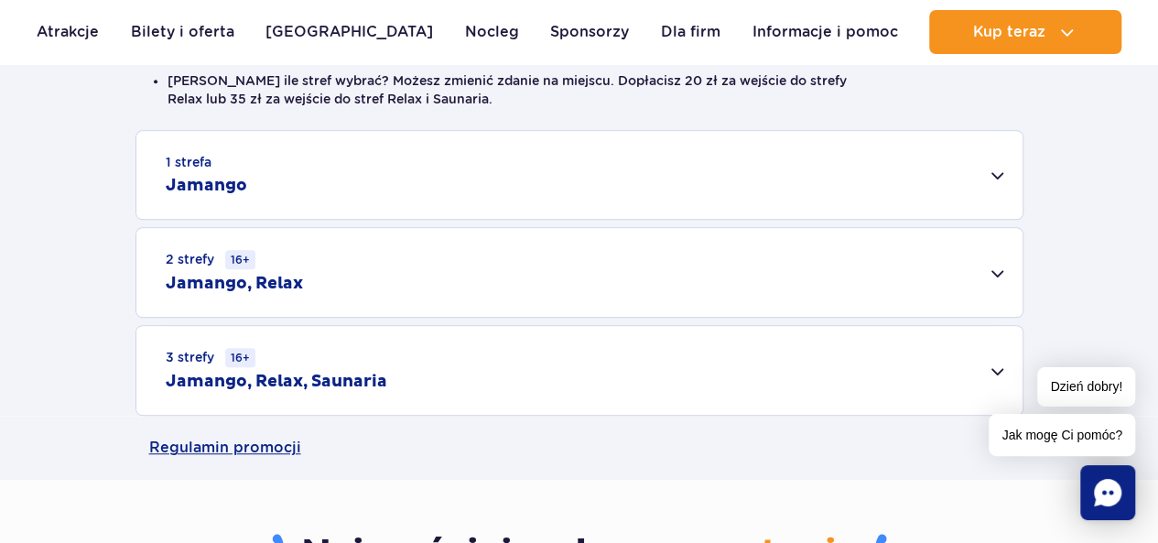
click at [996, 173] on div "1 strefa Jamango" at bounding box center [579, 175] width 886 height 88
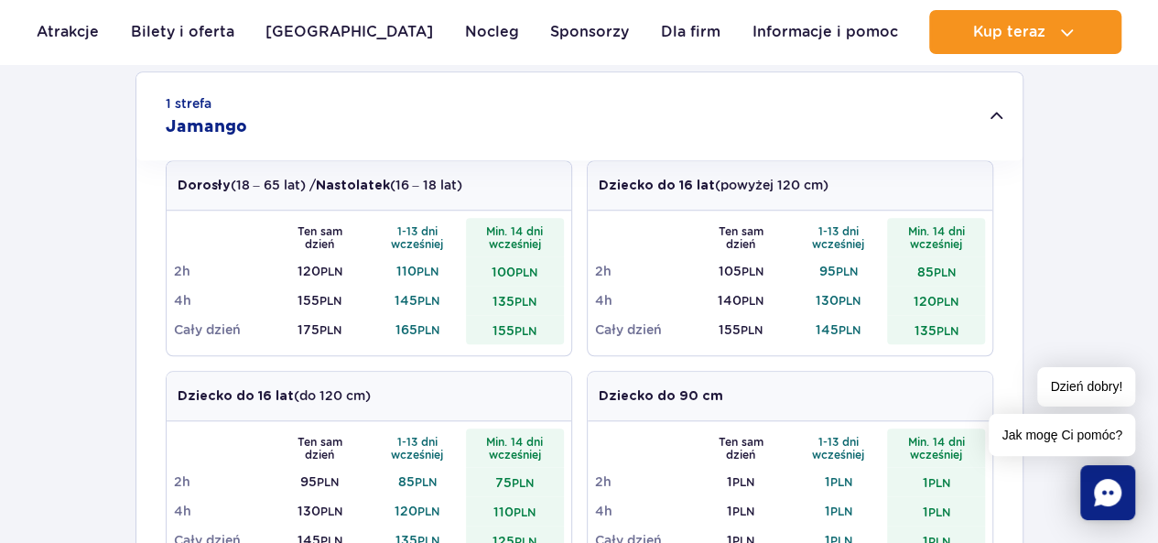
scroll to position [612, 0]
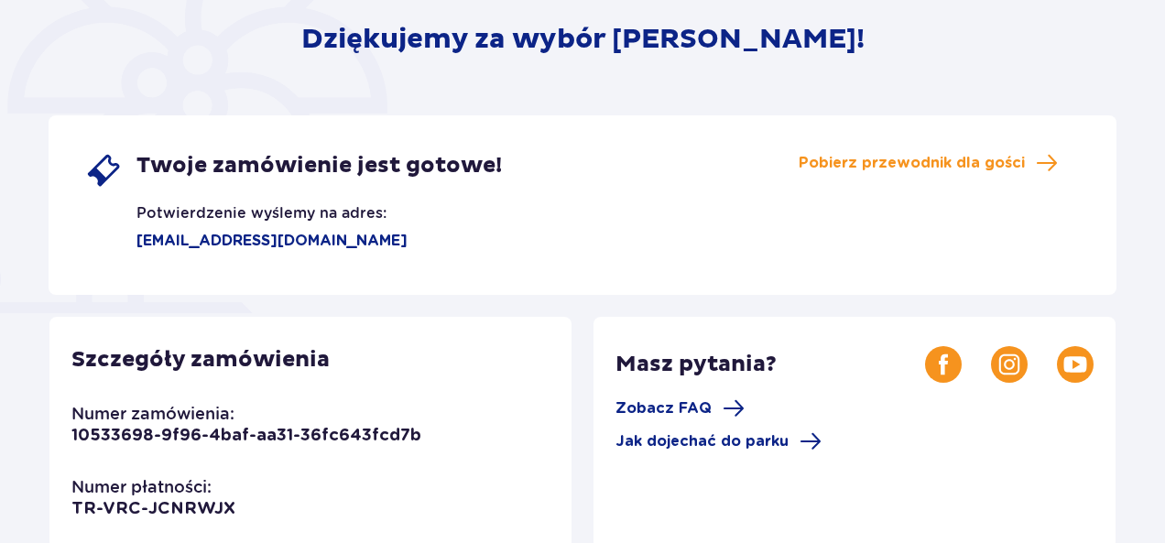
scroll to position [229, 0]
